Goal: Task Accomplishment & Management: Complete application form

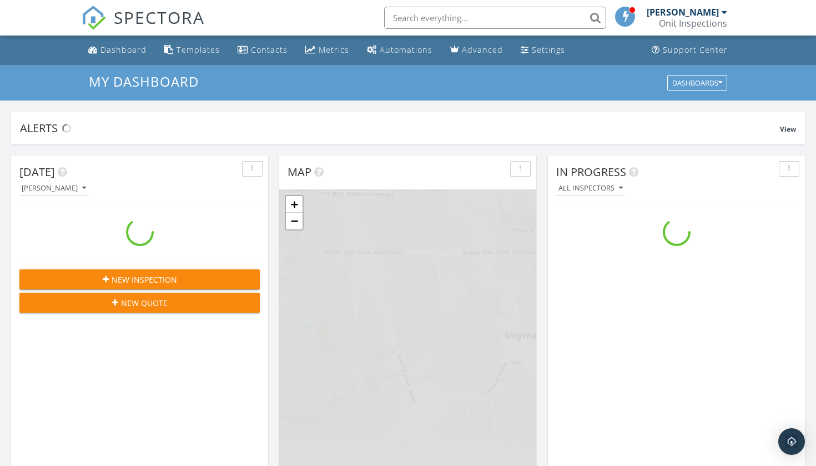
scroll to position [1011, 817]
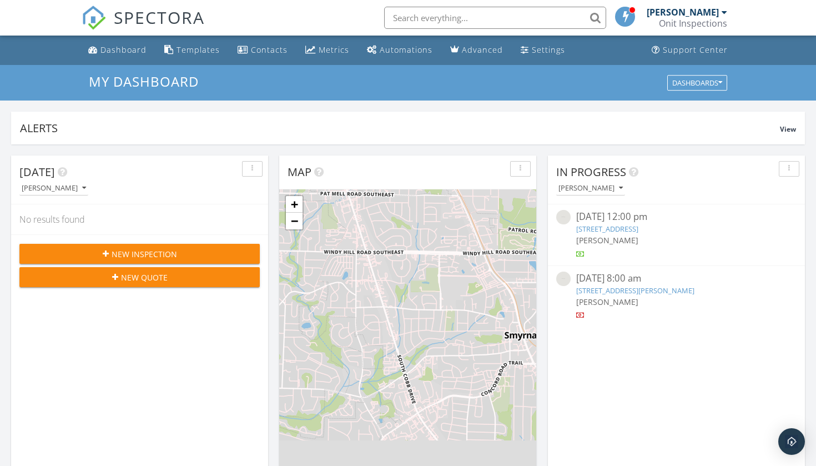
click at [92, 253] on div "New Inspection" at bounding box center [139, 254] width 223 height 12
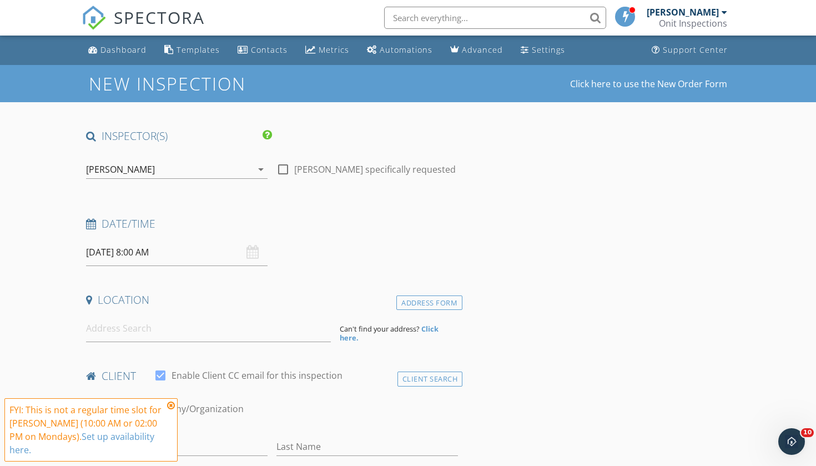
click at [172, 410] on icon at bounding box center [171, 405] width 8 height 9
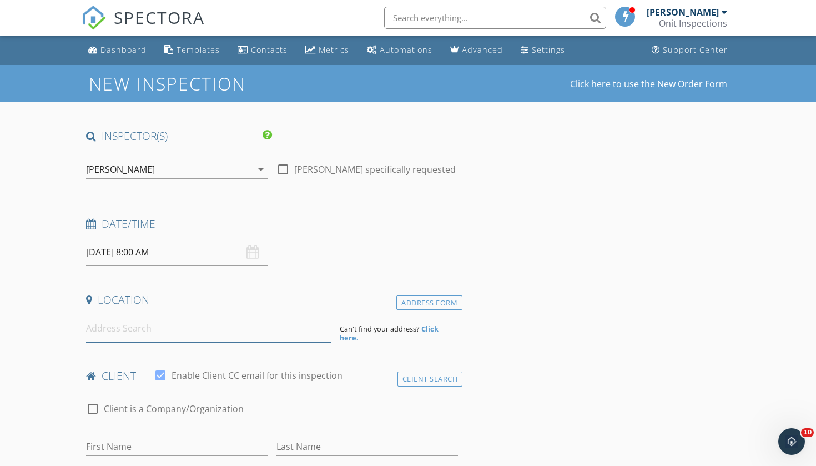
click at [155, 338] on input at bounding box center [208, 328] width 245 height 27
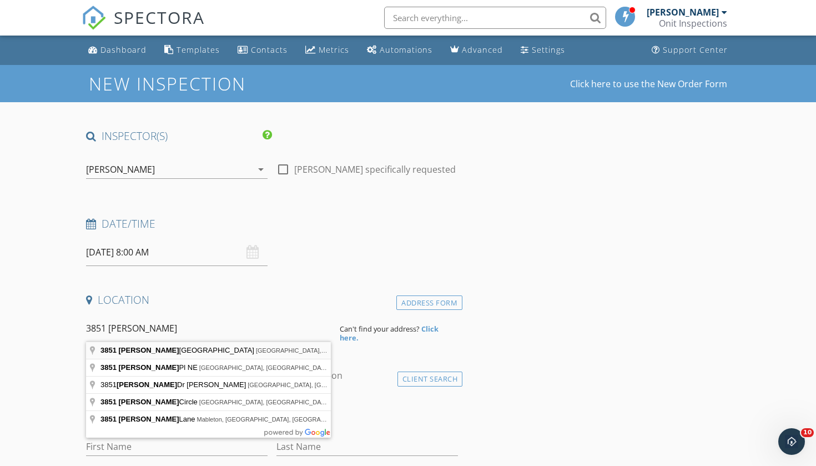
type input "[STREET_ADDRESS][PERSON_NAME]"
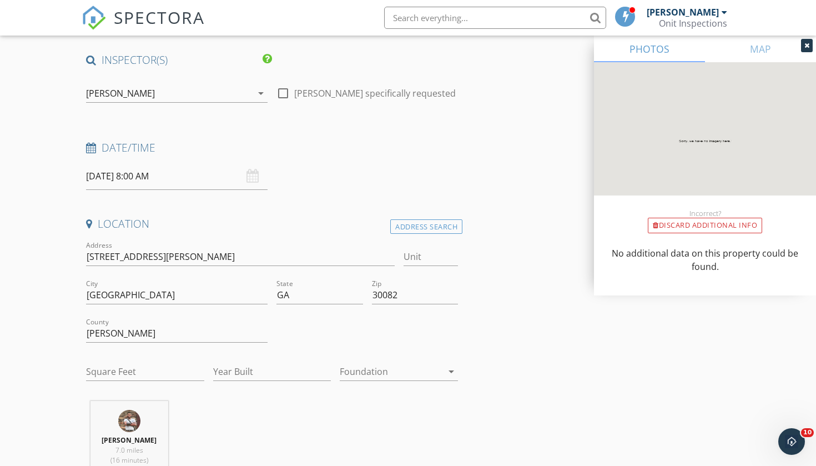
scroll to position [78, 0]
click at [126, 370] on input "Square Feet" at bounding box center [145, 370] width 118 height 18
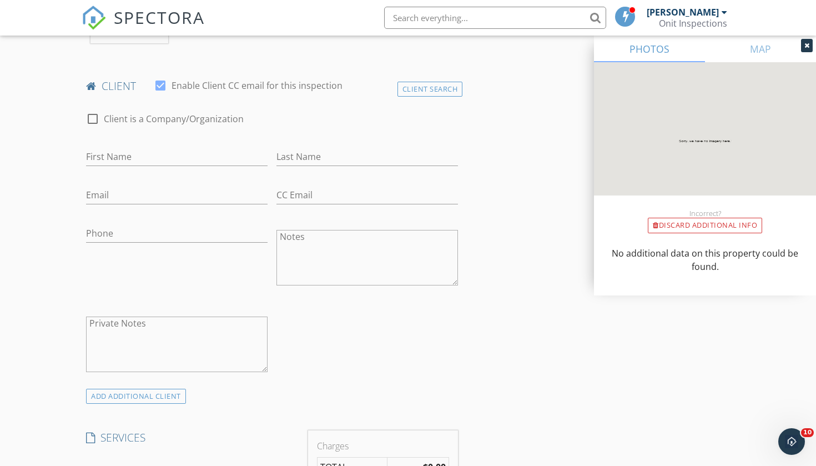
scroll to position [607, 0]
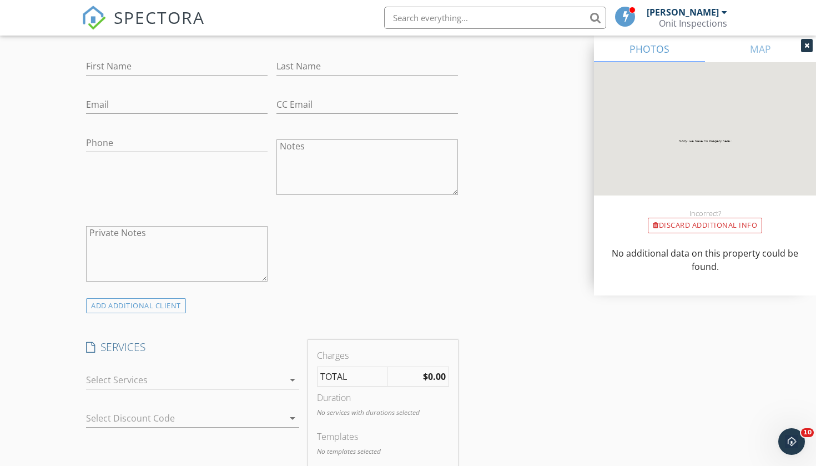
type input "2376"
click at [168, 375] on div at bounding box center [185, 380] width 198 height 18
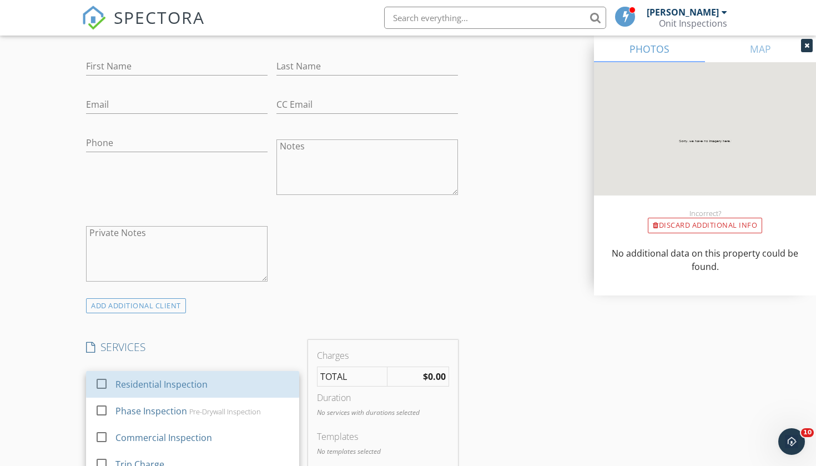
click at [168, 375] on div "Residential Inspection" at bounding box center [202, 384] width 175 height 22
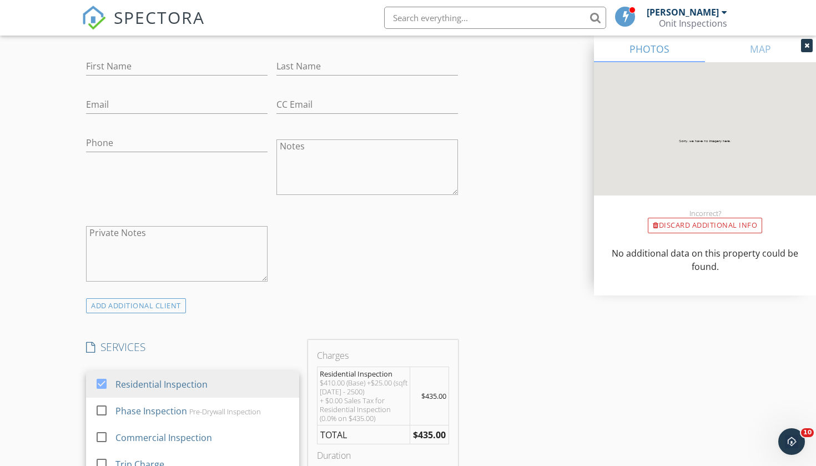
click at [230, 318] on div "INSPECTOR(S) check_box [PERSON_NAME] PRIMARY check_box_outline_blank [PERSON_NA…" at bounding box center [272, 425] width 381 height 1808
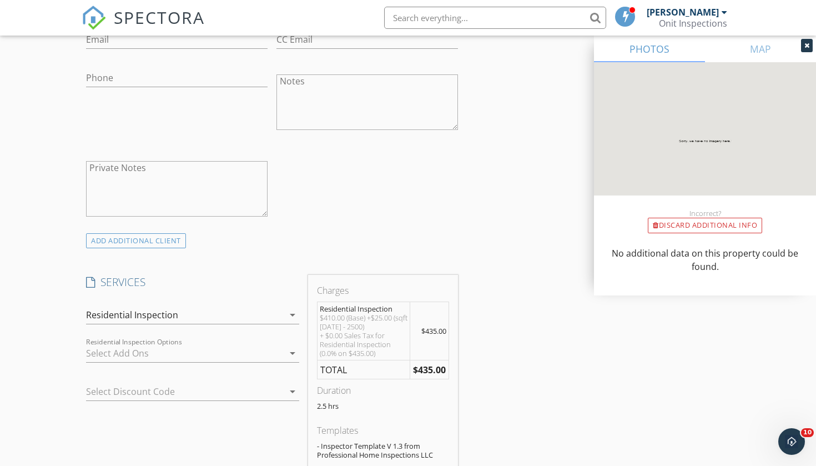
scroll to position [673, 0]
